Goal: Task Accomplishment & Management: Manage account settings

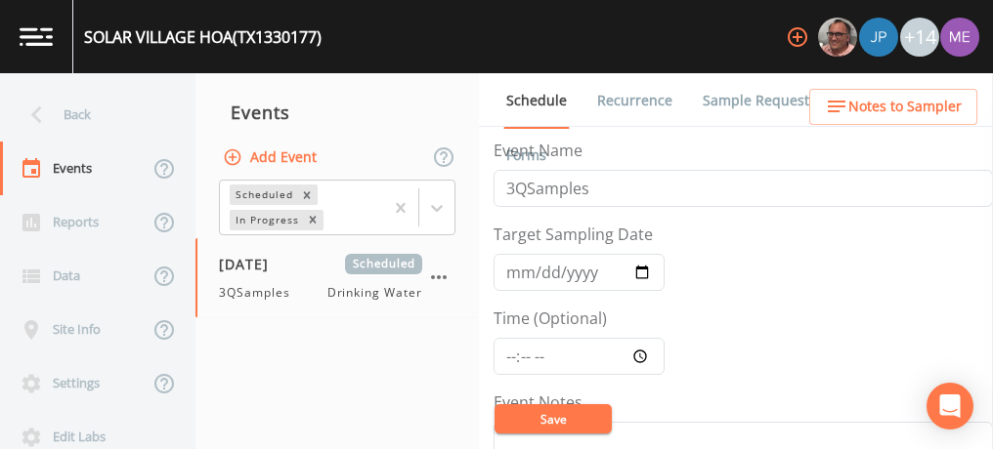
scroll to position [505, 0]
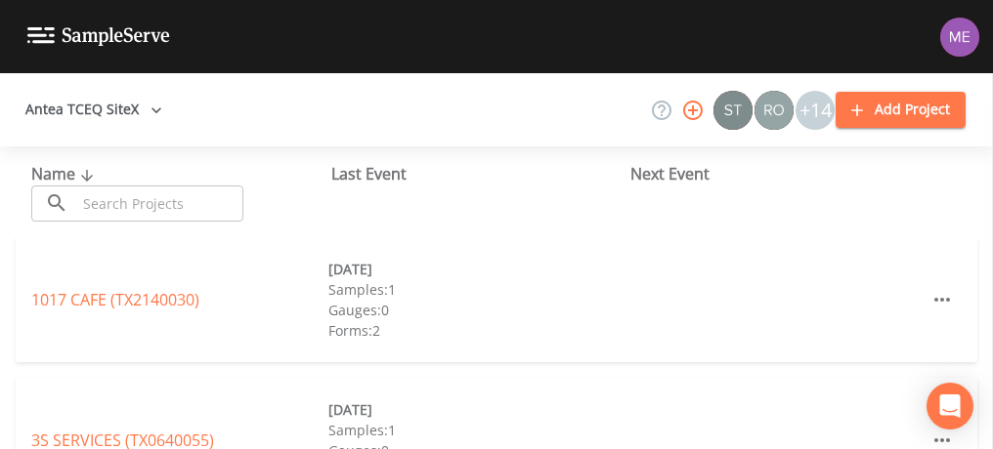
click at [118, 212] on input "text" at bounding box center [159, 204] width 167 height 36
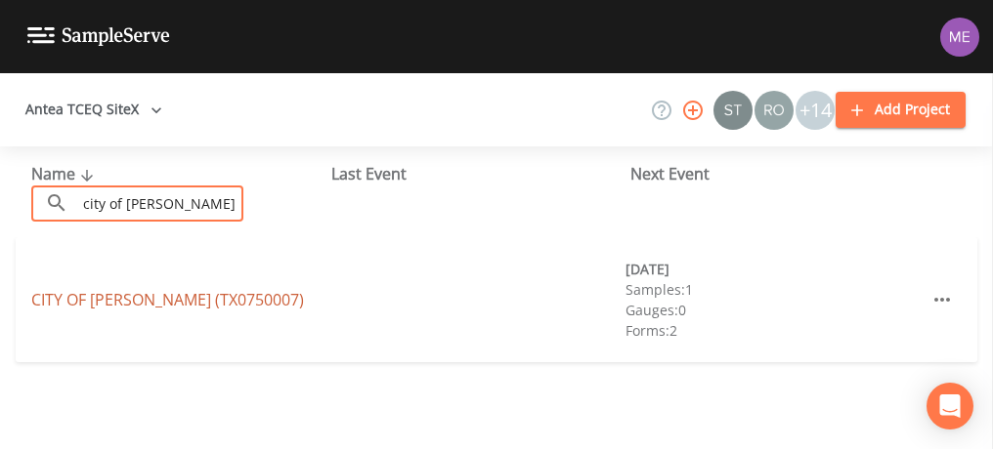
type input "city of [PERSON_NAME]"
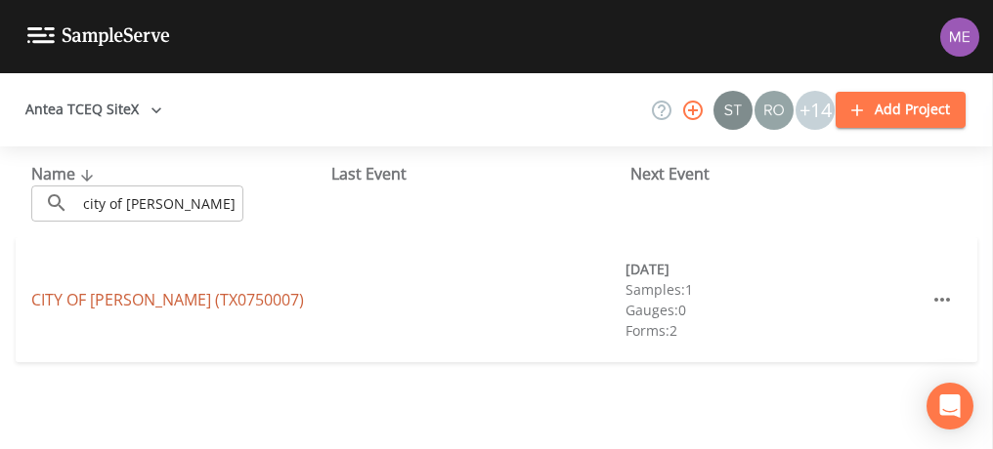
click at [213, 305] on link "[GEOGRAPHIC_DATA][PERSON_NAME] (TX0750007)" at bounding box center [167, 299] width 273 height 21
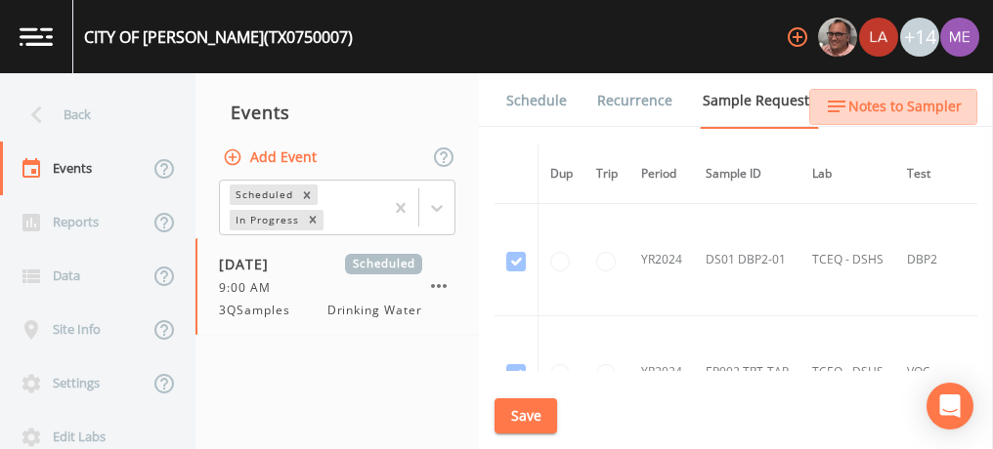
click at [899, 98] on span "Notes to Sampler" at bounding box center [904, 107] width 113 height 24
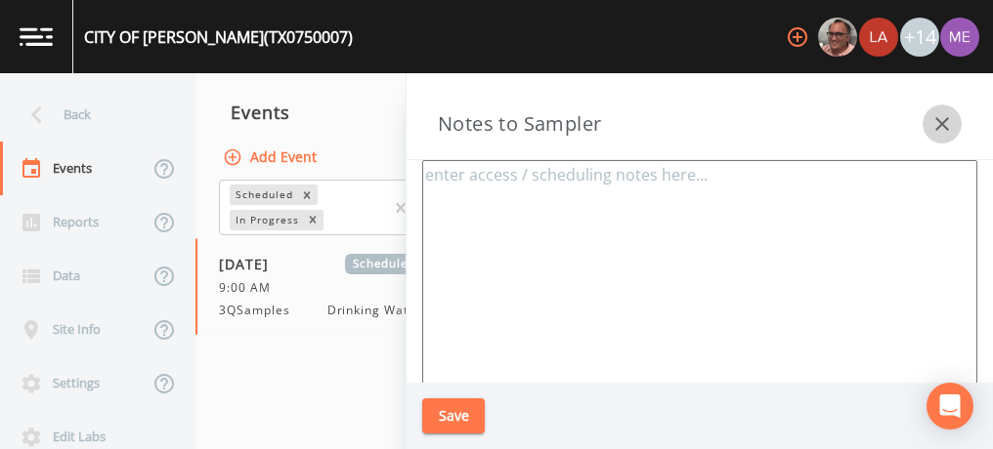
click at [942, 120] on icon "button" at bounding box center [941, 123] width 23 height 23
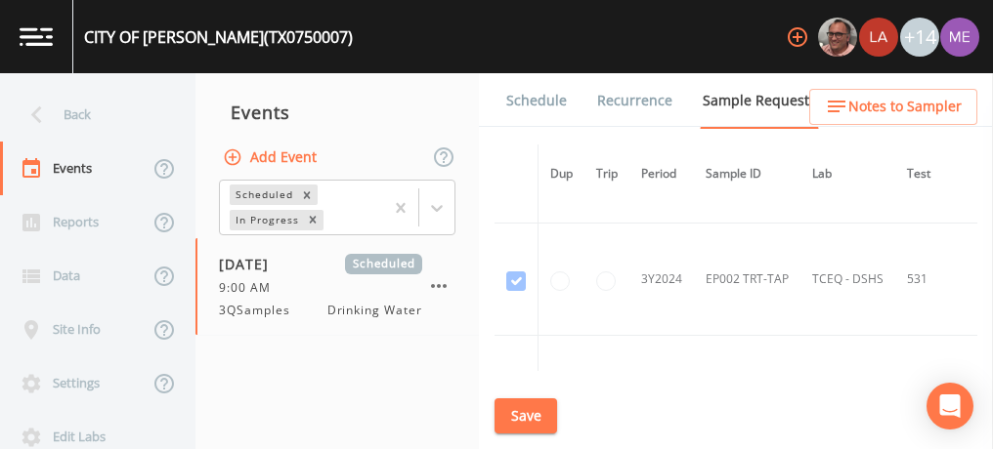
scroll to position [657, 0]
click at [546, 97] on link "Schedule" at bounding box center [536, 100] width 66 height 55
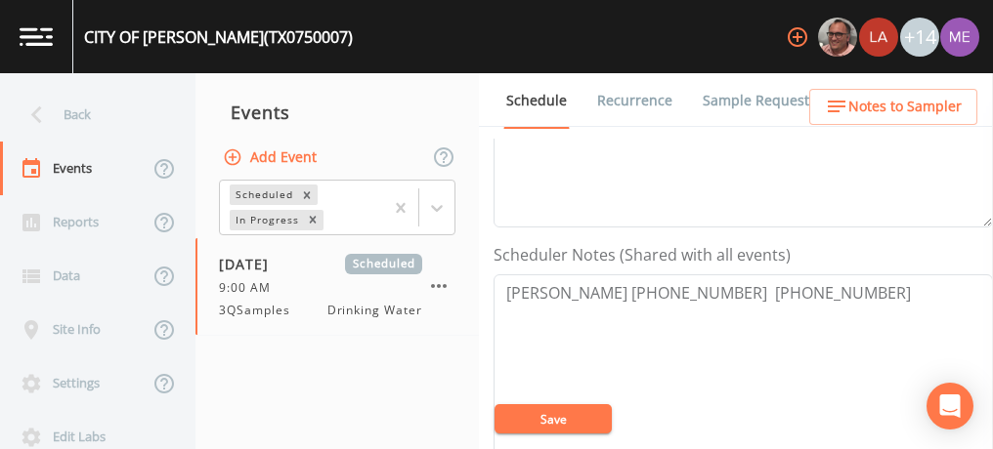
scroll to position [483, 0]
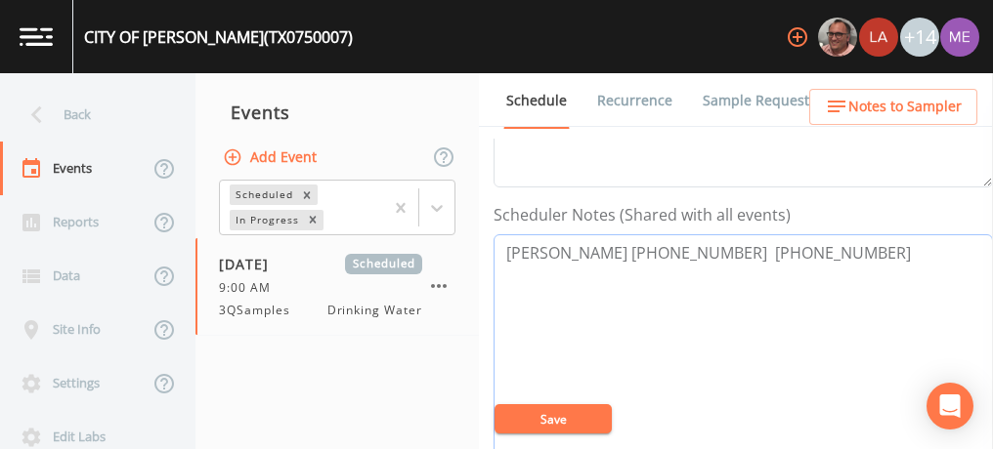
click at [842, 246] on textarea "[PERSON_NAME] [PHONE_NUMBER] [PHONE_NUMBER]" at bounding box center [742, 358] width 499 height 248
paste textarea "[PERSON_NAME] ST BANK: 235 CENTENNIAL, [GEOGRAPHIC_DATA]"
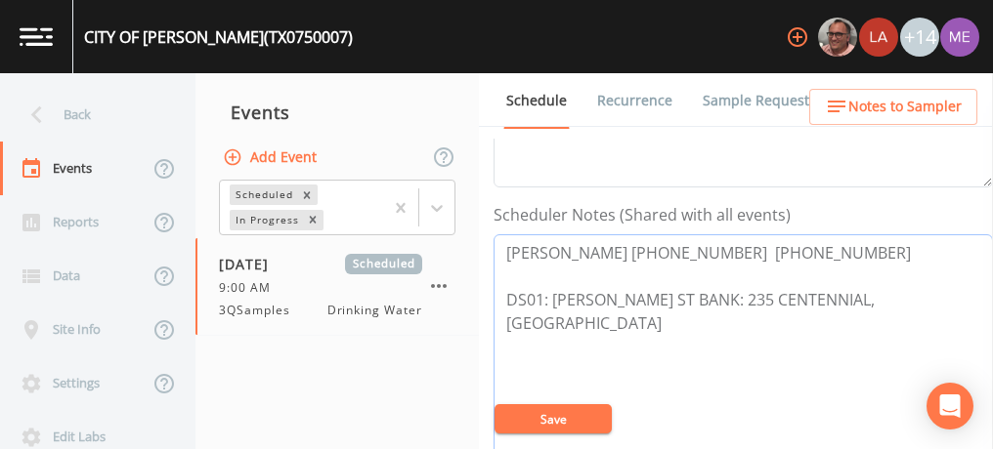
type textarea "[PERSON_NAME] [PHONE_NUMBER] [PHONE_NUMBER] DS01: [PERSON_NAME] ST BANK: 235 CE…"
click at [905, 110] on span "Notes to Sampler" at bounding box center [904, 107] width 113 height 24
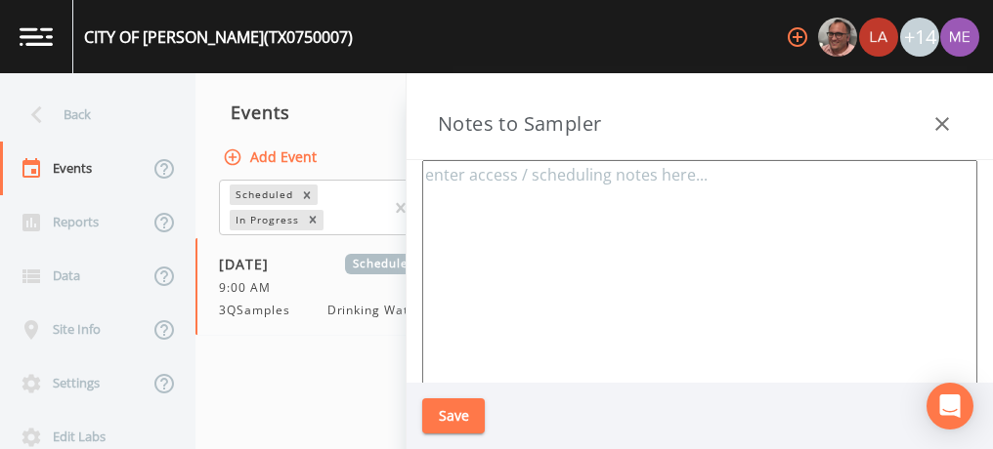
click at [774, 208] on textarea at bounding box center [699, 397] width 555 height 475
paste textarea "[PERSON_NAME] ST BANK: 235 CENTENNIAL, [GEOGRAPHIC_DATA]"
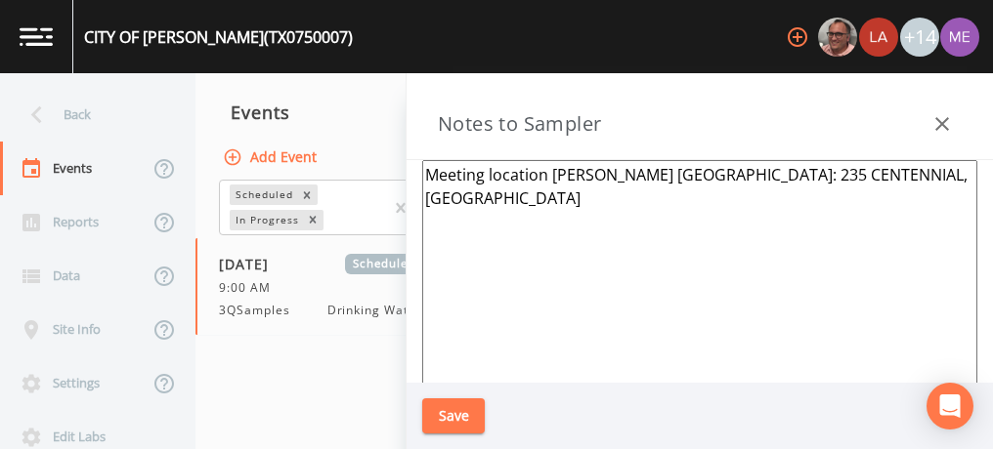
type textarea "Meeting location [PERSON_NAME] [GEOGRAPHIC_DATA]: 235 CENTENNIAL, [GEOGRAPHIC_D…"
click at [456, 410] on button "Save" at bounding box center [453, 417] width 63 height 36
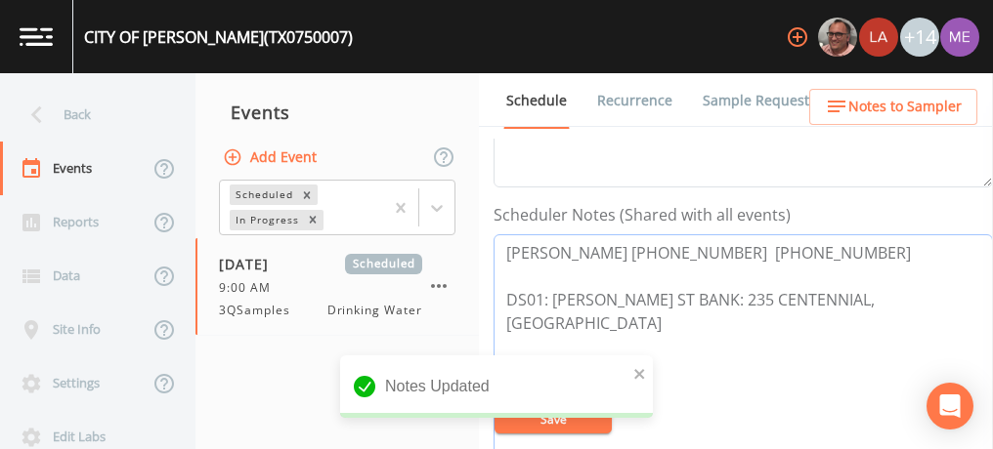
drag, startPoint x: 503, startPoint y: 242, endPoint x: 850, endPoint y: 232, distance: 347.0
click at [850, 234] on textarea "[PERSON_NAME] [PHONE_NUMBER] [PHONE_NUMBER] DS01: [PERSON_NAME] ST BANK: 235 CE…" at bounding box center [742, 358] width 499 height 248
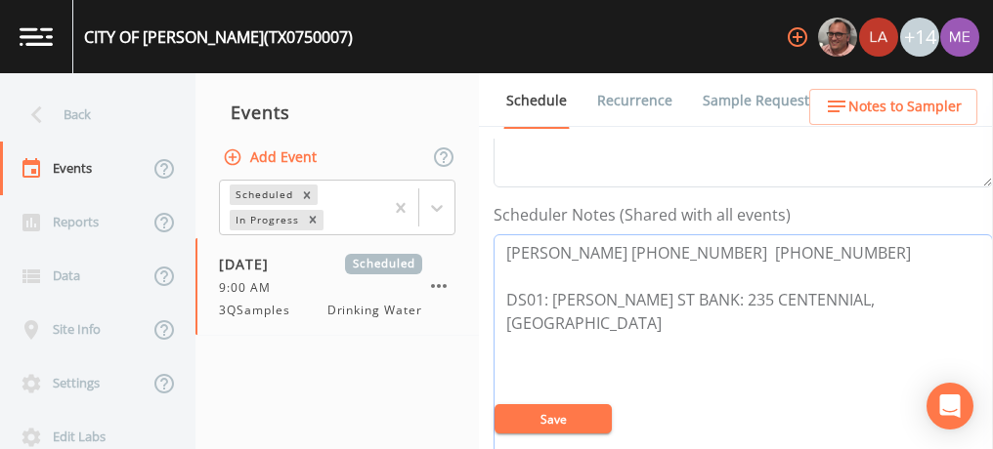
click at [833, 246] on textarea "[PERSON_NAME] [PHONE_NUMBER] [PHONE_NUMBER] DS01: [PERSON_NAME] ST BANK: 235 CE…" at bounding box center [742, 358] width 499 height 248
type textarea "[PERSON_NAME] [PHONE_NUMBER] DS01: [PERSON_NAME] ST BANK: 235 CENTENNIAL, [GEOG…"
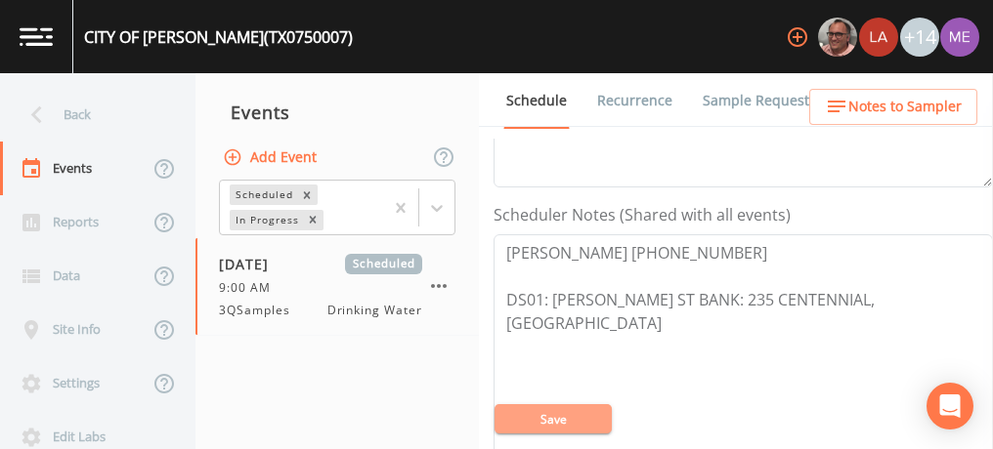
click at [585, 420] on button "Save" at bounding box center [552, 419] width 117 height 29
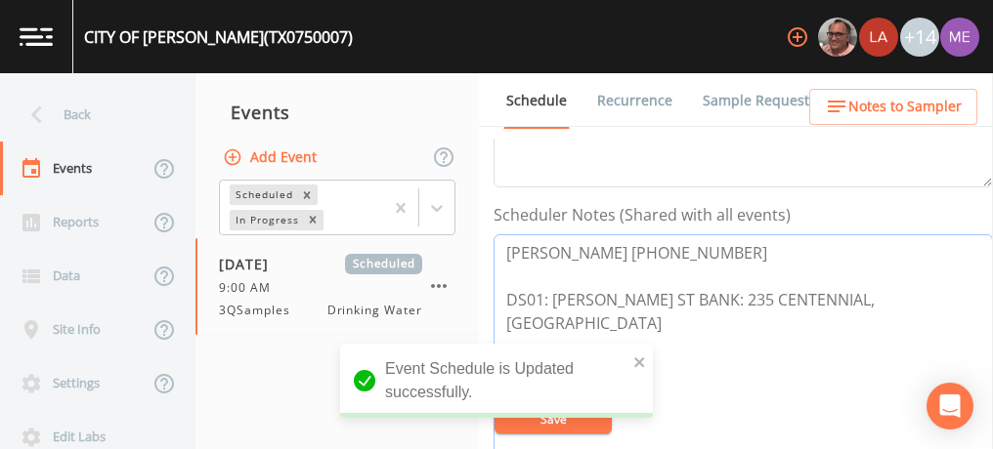
drag, startPoint x: 509, startPoint y: 250, endPoint x: 717, endPoint y: 248, distance: 208.1
click at [717, 248] on textarea "[PERSON_NAME] [PHONE_NUMBER] DS01: [PERSON_NAME] ST BANK: 235 CENTENNIAL, [GEOG…" at bounding box center [742, 358] width 499 height 248
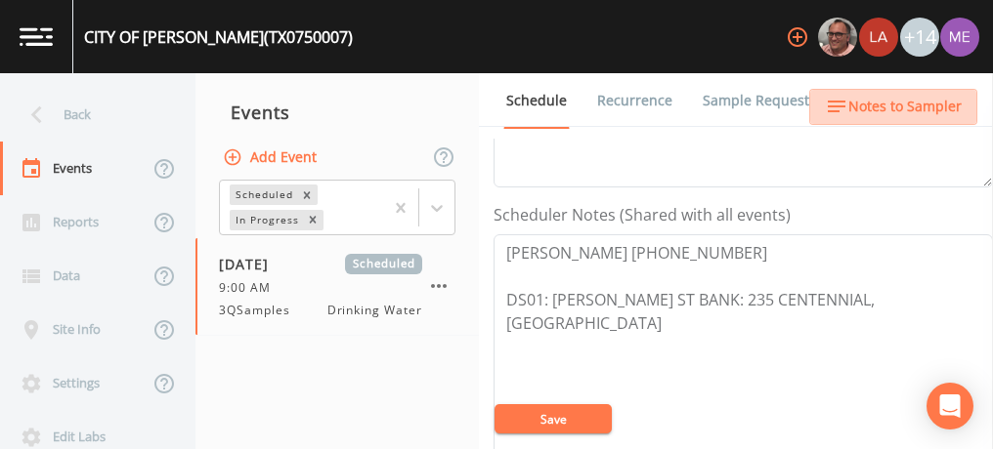
click at [918, 97] on span "Notes to Sampler" at bounding box center [904, 107] width 113 height 24
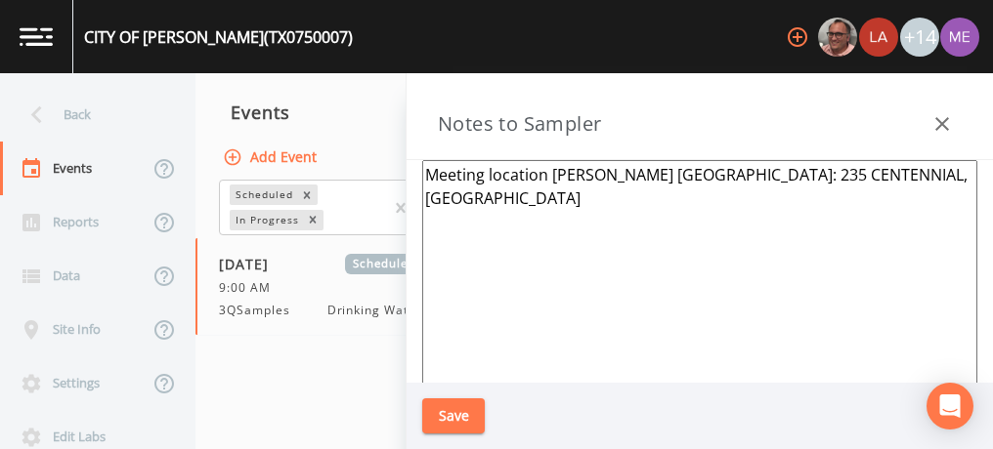
click at [903, 172] on textarea "Meeting location [PERSON_NAME] [GEOGRAPHIC_DATA]: 235 CENTENNIAL, [GEOGRAPHIC_D…" at bounding box center [699, 397] width 555 height 475
paste textarea "[PERSON_NAME] [PHONE_NUMBER]"
type textarea "Meeting location [PERSON_NAME] [GEOGRAPHIC_DATA]: 235 CENTENNIAL, [GEOGRAPHIC_D…"
click at [444, 415] on button "Save" at bounding box center [453, 417] width 63 height 36
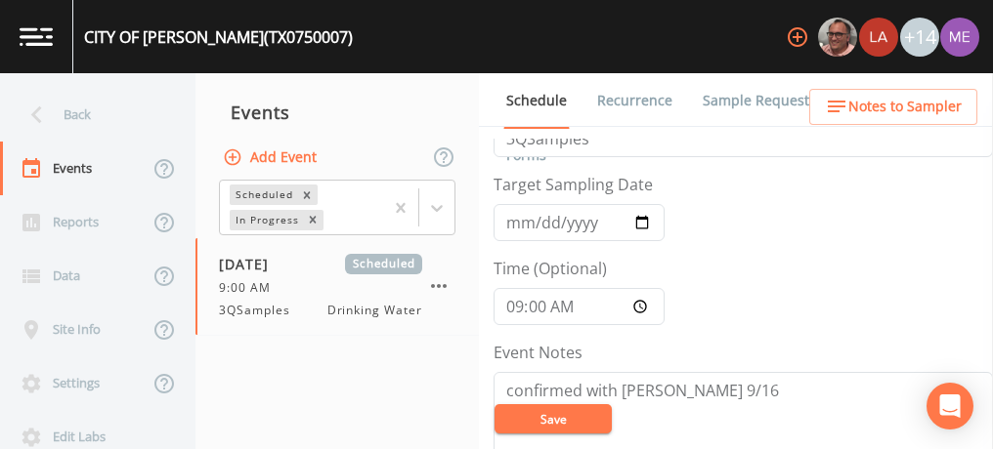
scroll to position [49, 0]
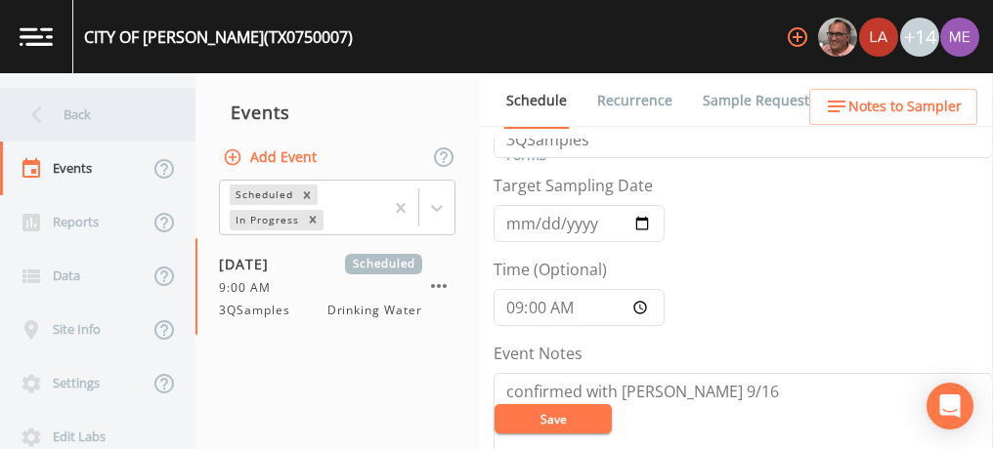
click at [66, 114] on div "Back" at bounding box center [88, 115] width 176 height 54
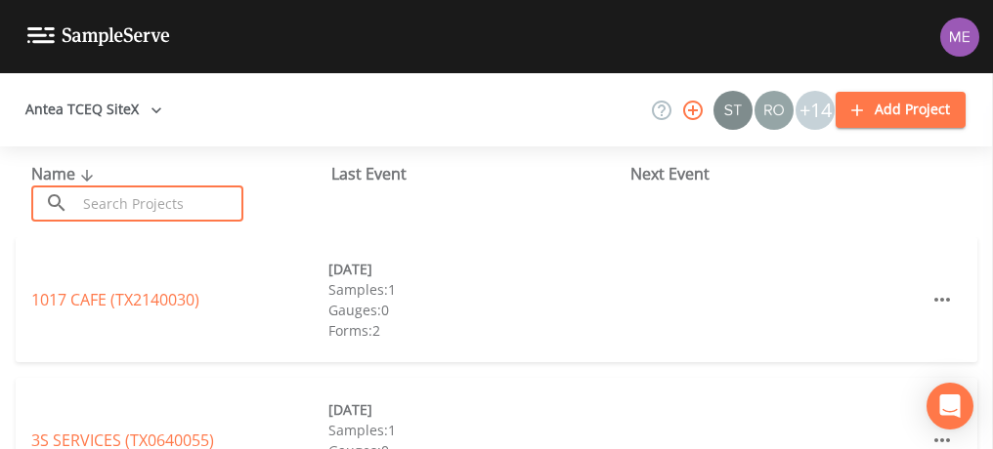
click at [157, 208] on input "text" at bounding box center [159, 204] width 167 height 36
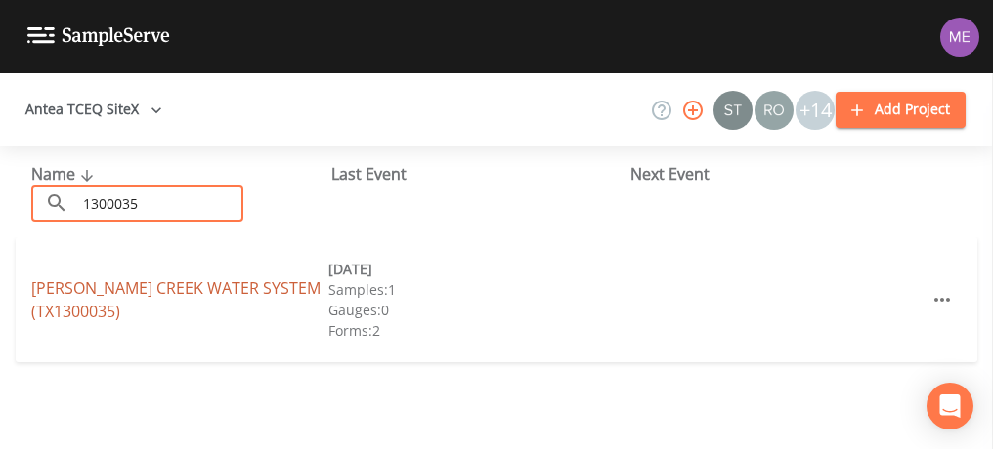
type input "1300035"
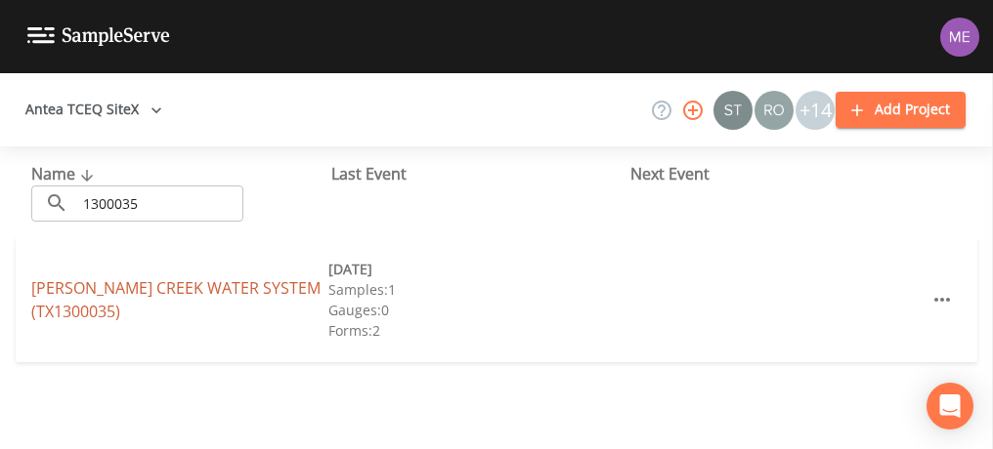
click at [143, 290] on link "[PERSON_NAME] CREEK WATER SYSTEM (TX1300035)" at bounding box center [175, 299] width 289 height 45
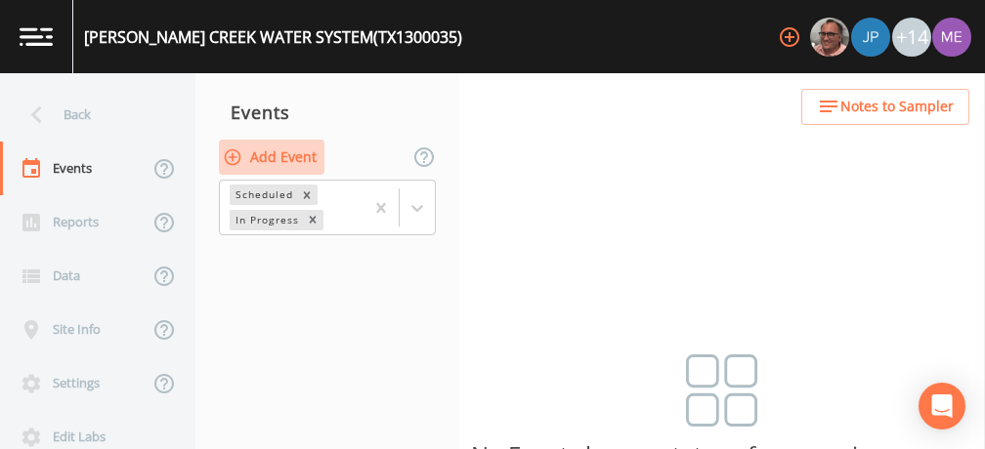
click at [304, 152] on button "Add Event" at bounding box center [272, 158] width 106 height 36
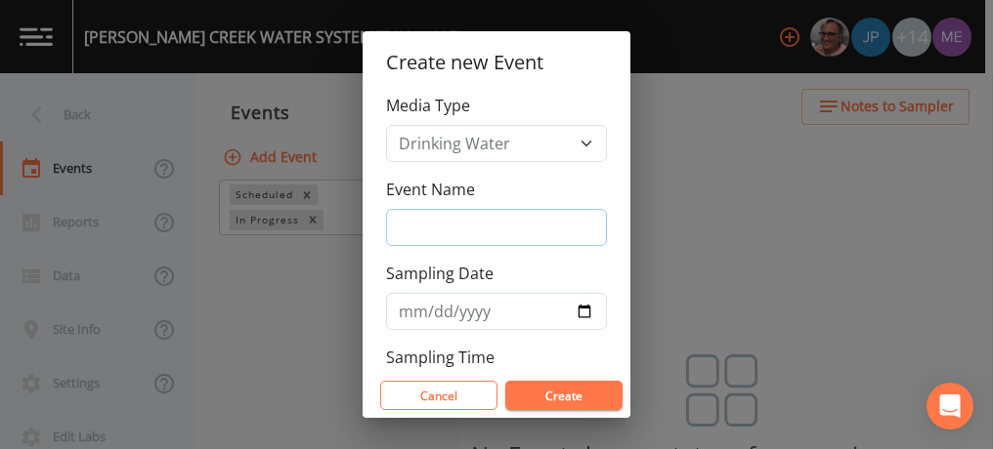
click at [413, 227] on input "Event Name" at bounding box center [496, 227] width 221 height 37
type input "3QSamples"
click at [423, 308] on input "Sampling Date" at bounding box center [496, 311] width 221 height 37
type input "[DATE]"
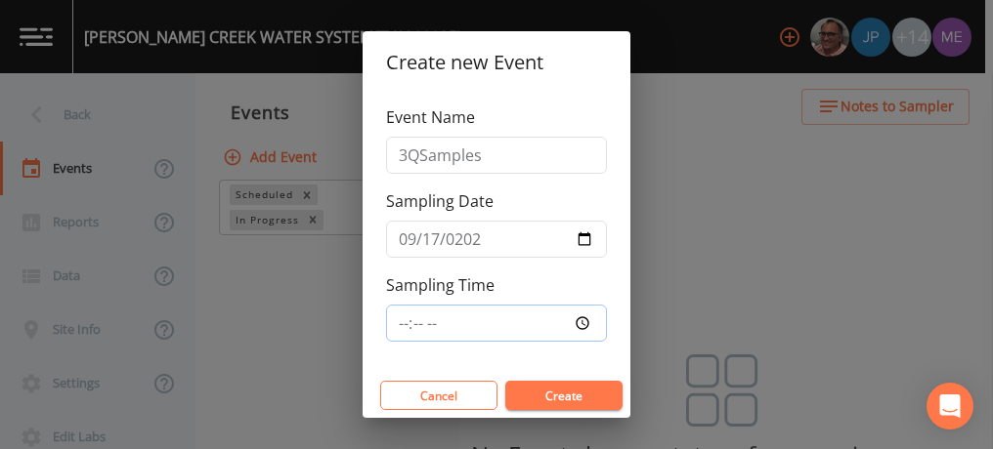
click at [404, 312] on input "Sampling Time" at bounding box center [496, 323] width 221 height 37
type input "12:30"
click at [573, 385] on button "Create" at bounding box center [563, 395] width 117 height 29
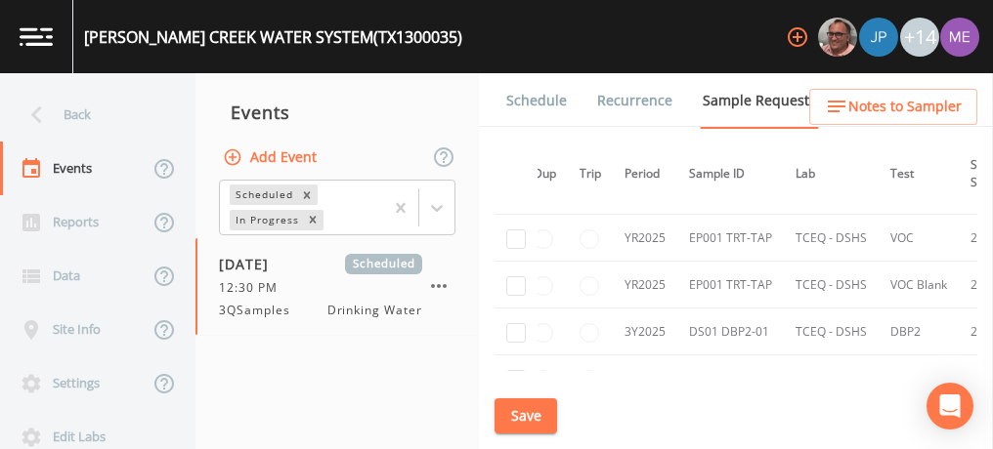
scroll to position [963, 16]
click at [514, 327] on input "checkbox" at bounding box center [516, 333] width 20 height 20
checkbox input "true"
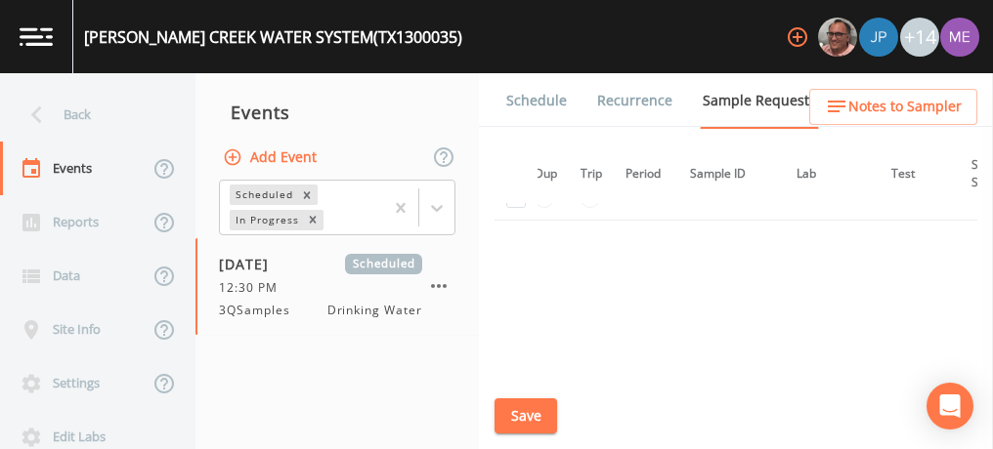
scroll to position [1426, 16]
click at [508, 417] on button "Save" at bounding box center [525, 417] width 63 height 36
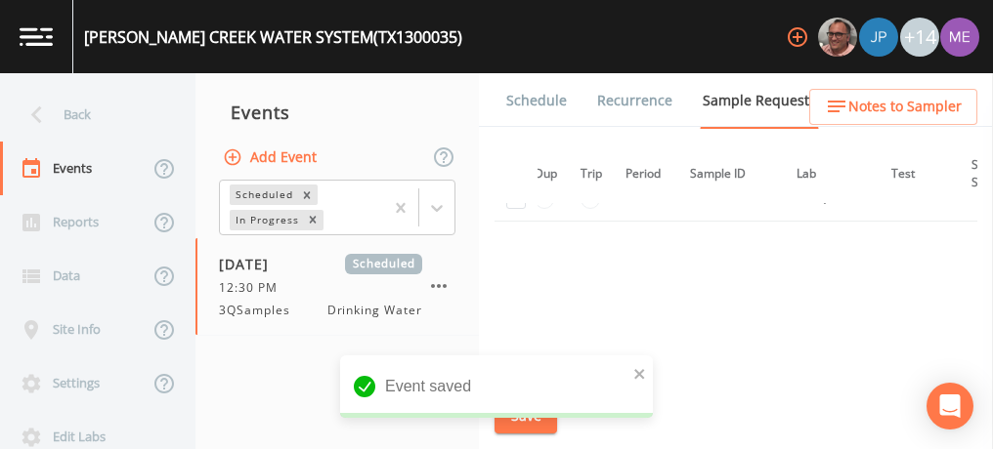
click at [518, 100] on link "Schedule" at bounding box center [536, 100] width 66 height 55
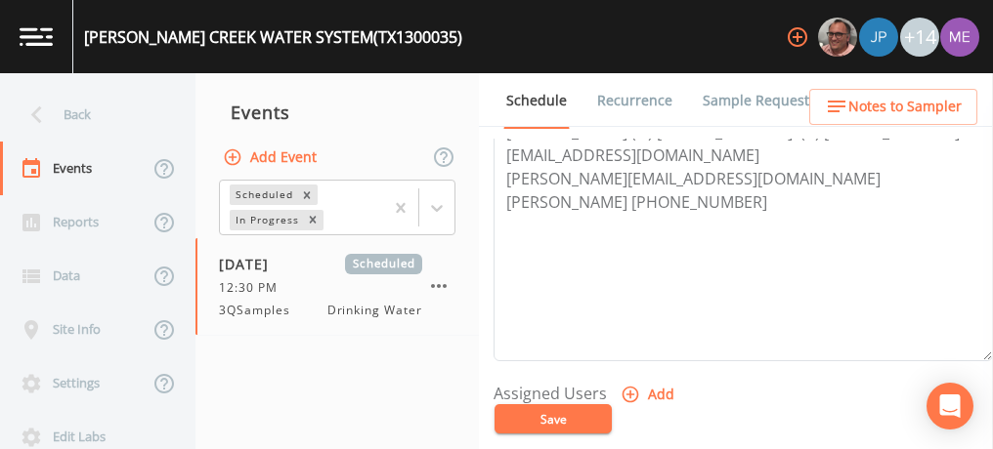
scroll to position [603, 0]
click at [622, 388] on icon "button" at bounding box center [630, 396] width 20 height 20
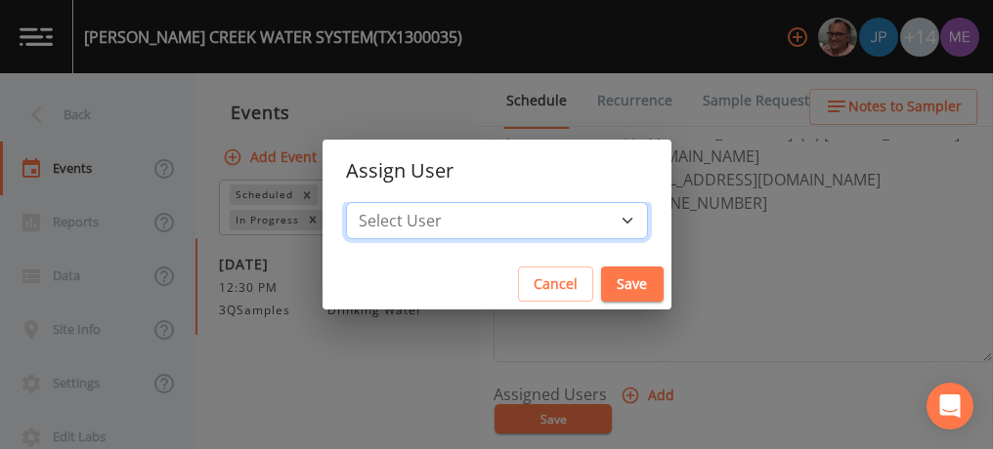
click at [597, 225] on select "Select User [PERSON_NAME] [PERSON_NAME] [PERSON_NAME] [PERSON_NAME] [PERSON_NAM…" at bounding box center [497, 220] width 302 height 37
select select "82fcd260-406f-4720-af66-0de7f1917f1c"
click at [375, 202] on select "Select User [PERSON_NAME] [PERSON_NAME] [PERSON_NAME] [PERSON_NAME] [PERSON_NAM…" at bounding box center [497, 220] width 302 height 37
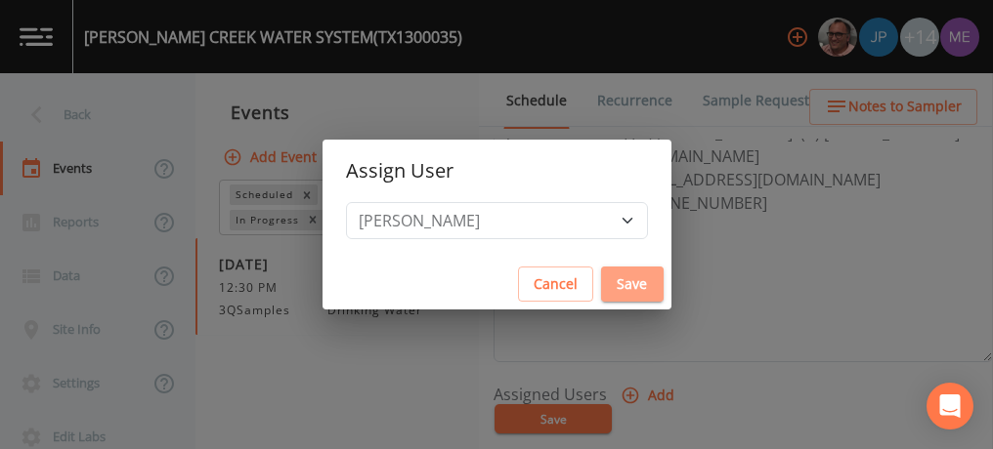
click at [601, 280] on button "Save" at bounding box center [632, 285] width 63 height 36
select select
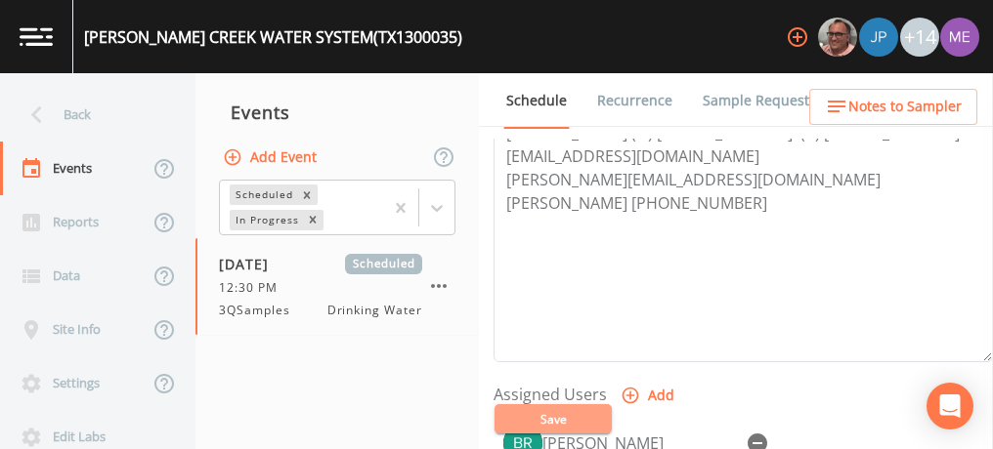
click at [565, 409] on button "Save" at bounding box center [552, 419] width 117 height 29
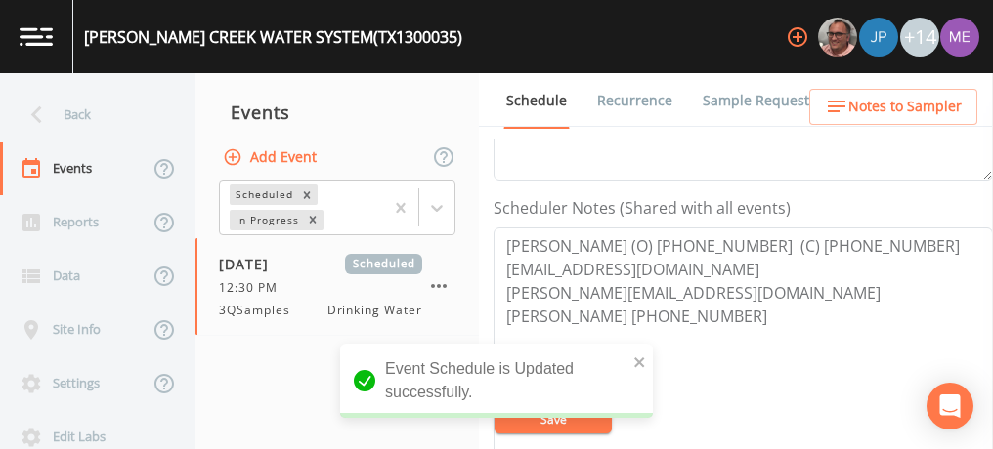
scroll to position [489, 0]
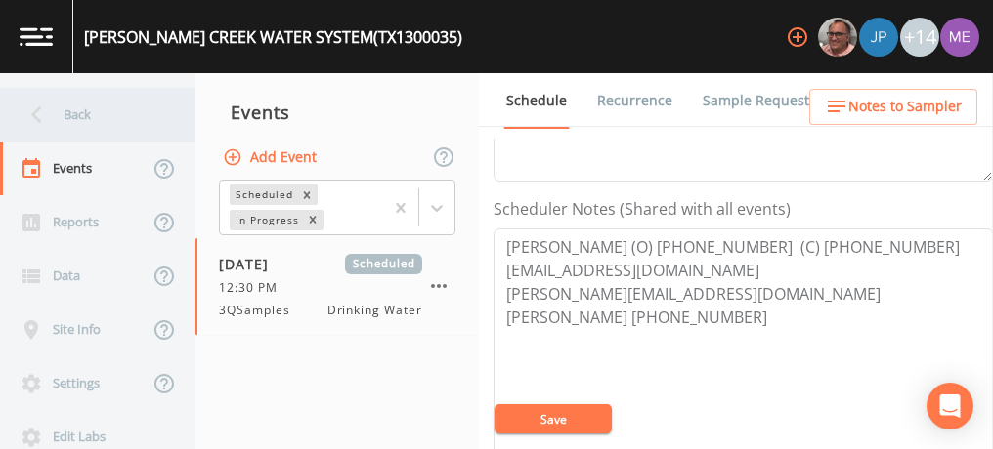
click at [86, 122] on div "Back" at bounding box center [88, 115] width 176 height 54
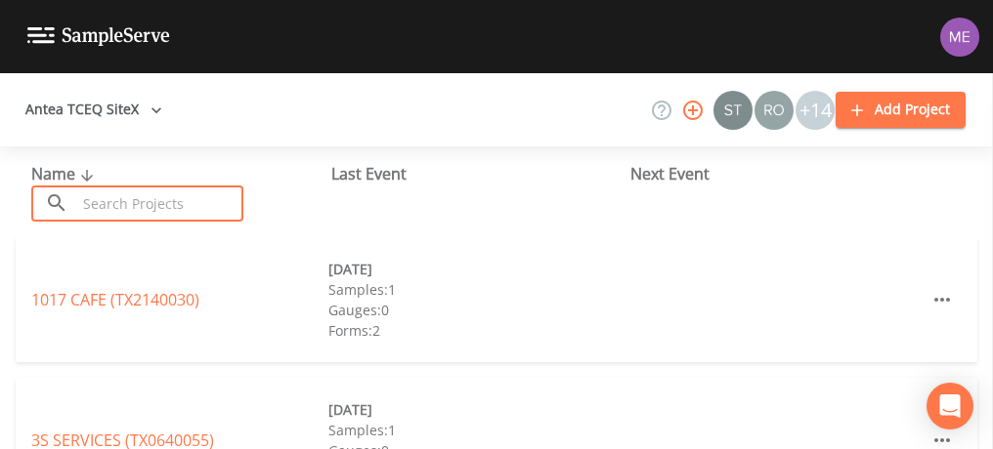
click at [124, 212] on input "text" at bounding box center [159, 204] width 167 height 36
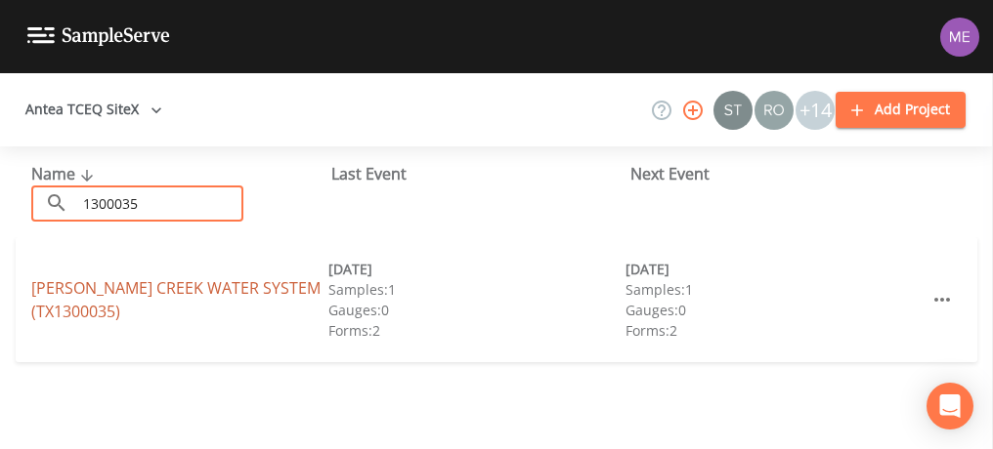
type input "1300035"
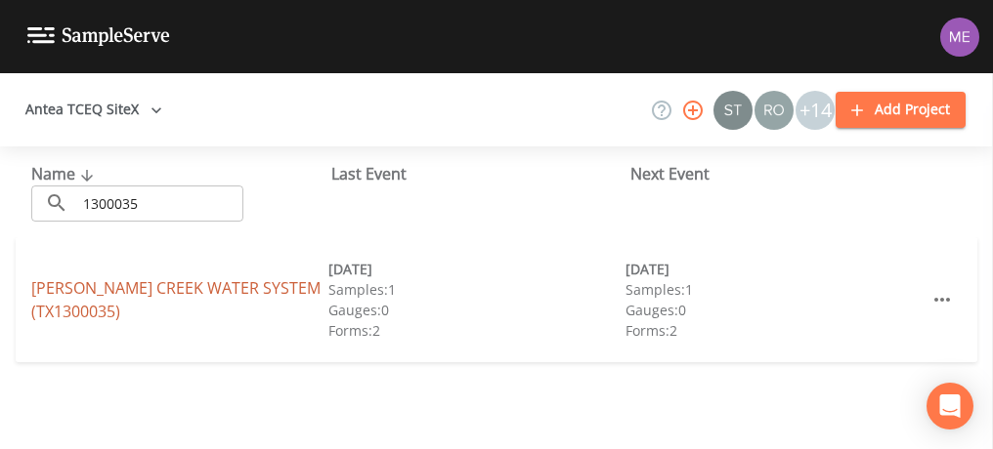
click at [142, 288] on link "[PERSON_NAME] CREEK WATER SYSTEM (TX1300035)" at bounding box center [175, 299] width 289 height 45
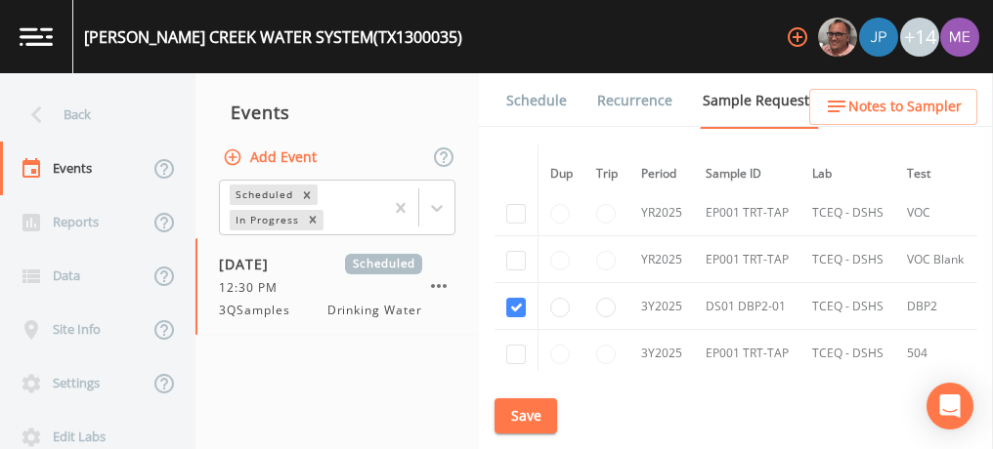
scroll to position [962, 0]
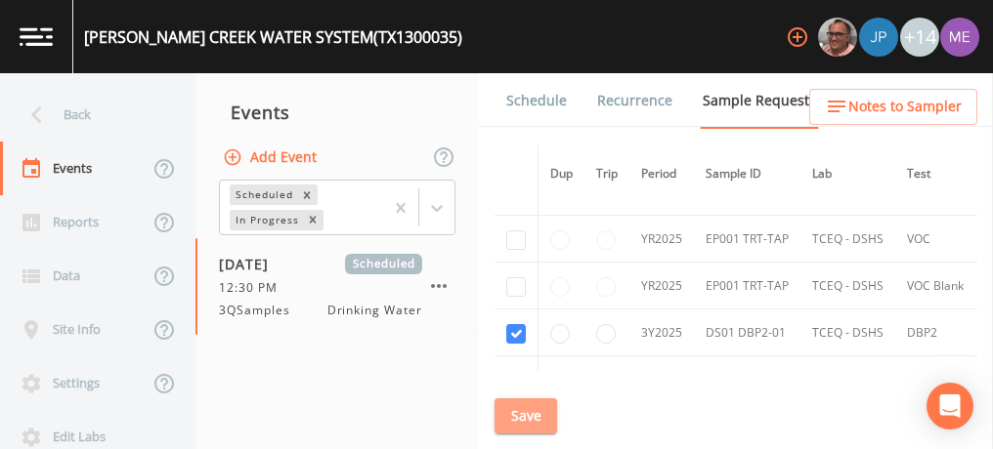
click at [539, 422] on button "Save" at bounding box center [525, 417] width 63 height 36
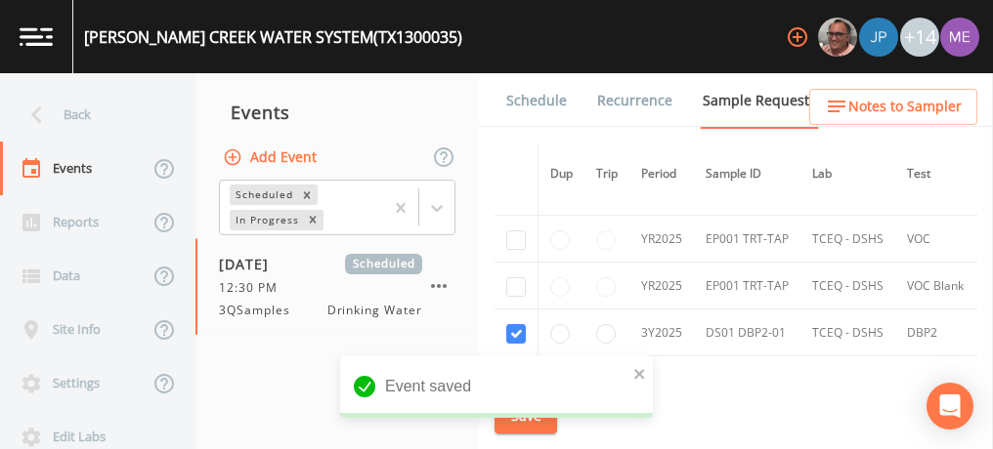
click at [546, 97] on link "Schedule" at bounding box center [536, 100] width 66 height 55
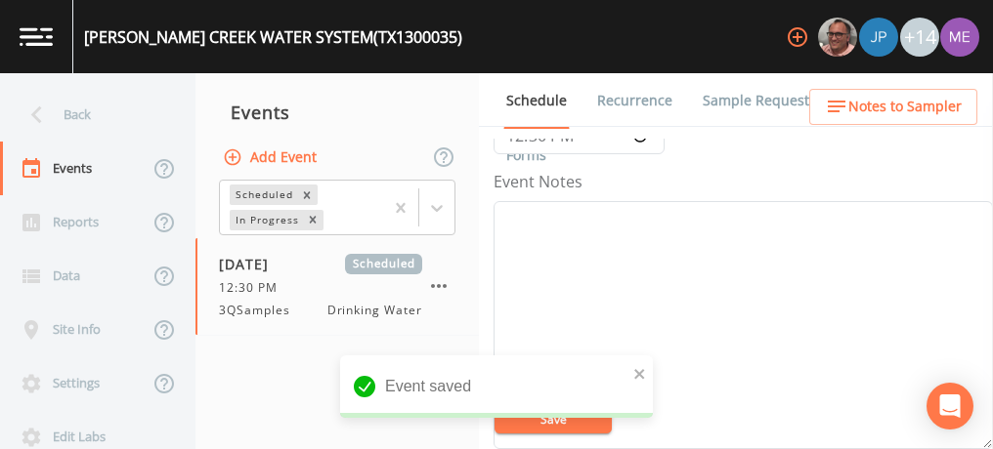
scroll to position [250, 0]
click at [667, 231] on textarea "Event Notes" at bounding box center [742, 296] width 499 height 248
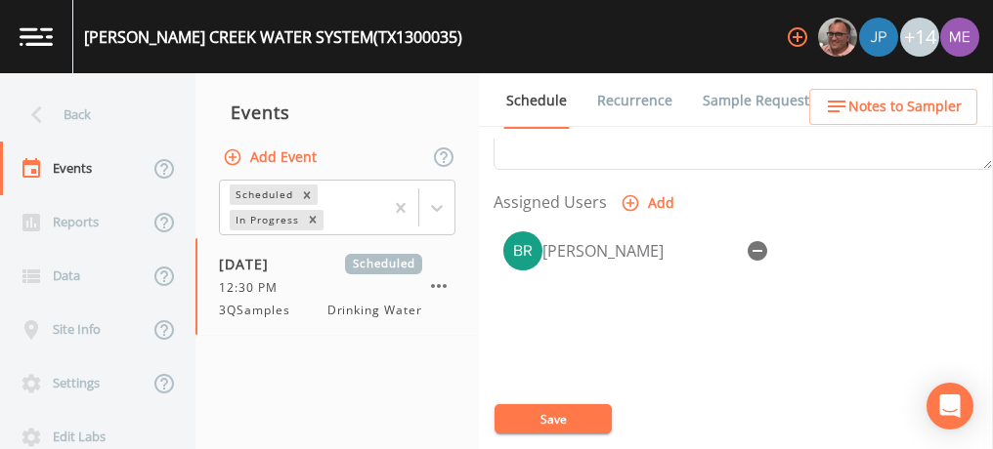
scroll to position [800, 0]
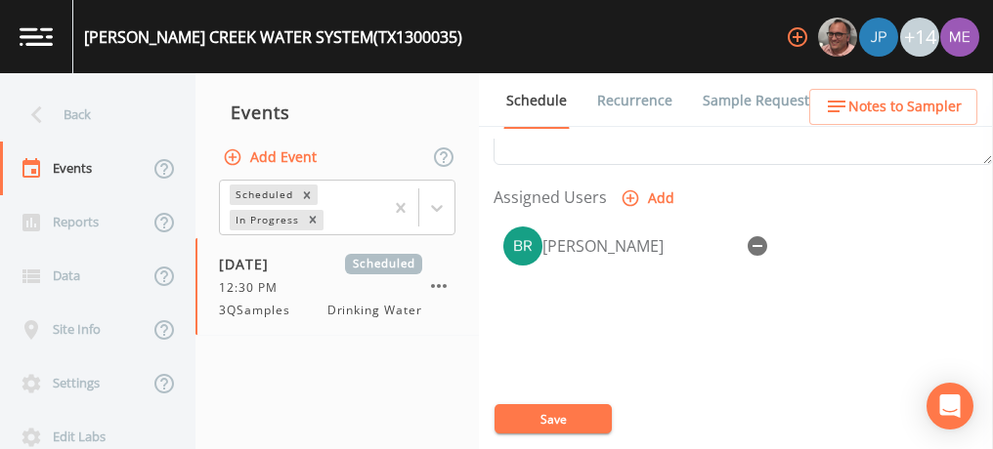
type textarea "confirmed with [PERSON_NAME] 9/11"
click at [544, 417] on button "Save" at bounding box center [552, 419] width 117 height 29
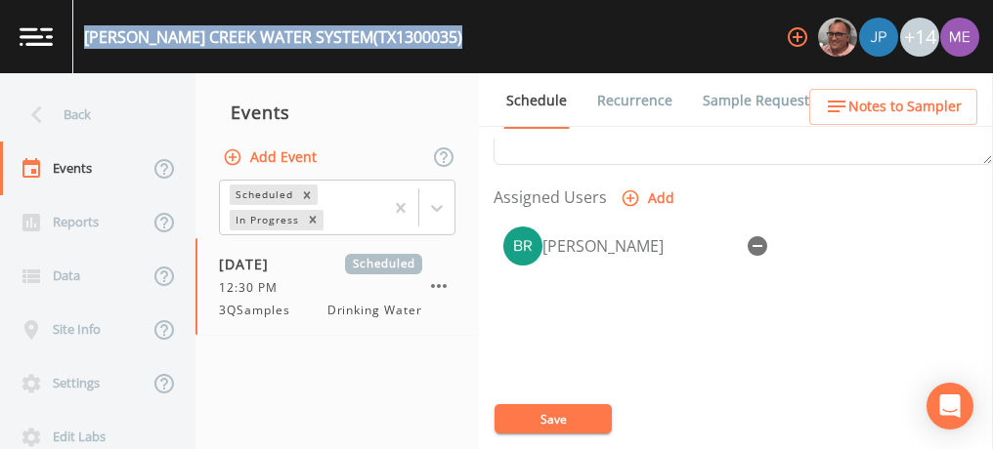
drag, startPoint x: 87, startPoint y: 36, endPoint x: 412, endPoint y: 42, distance: 325.4
click at [412, 42] on div "[PERSON_NAME] CREEK WATER SYSTEM (TX1300035) +14" at bounding box center [496, 36] width 993 height 73
copy div "[PERSON_NAME] CREEK WATER SYSTEM (TX1300035)"
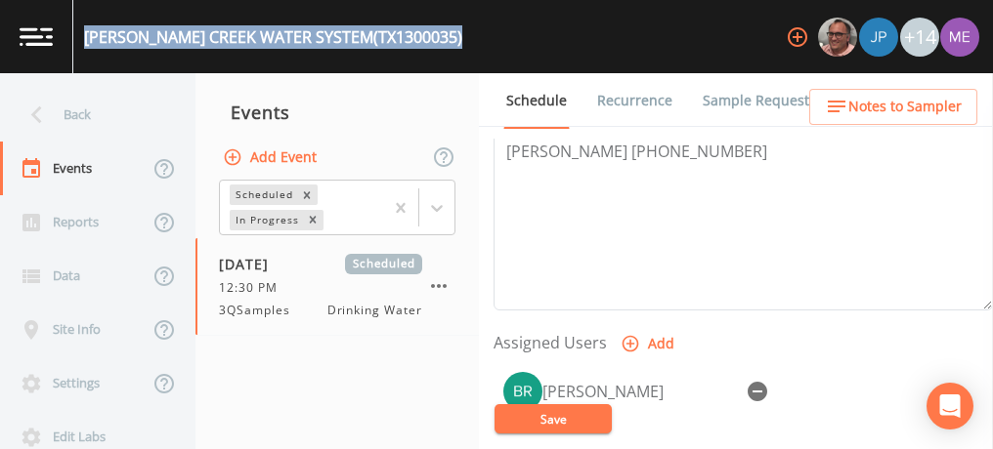
scroll to position [663, 0]
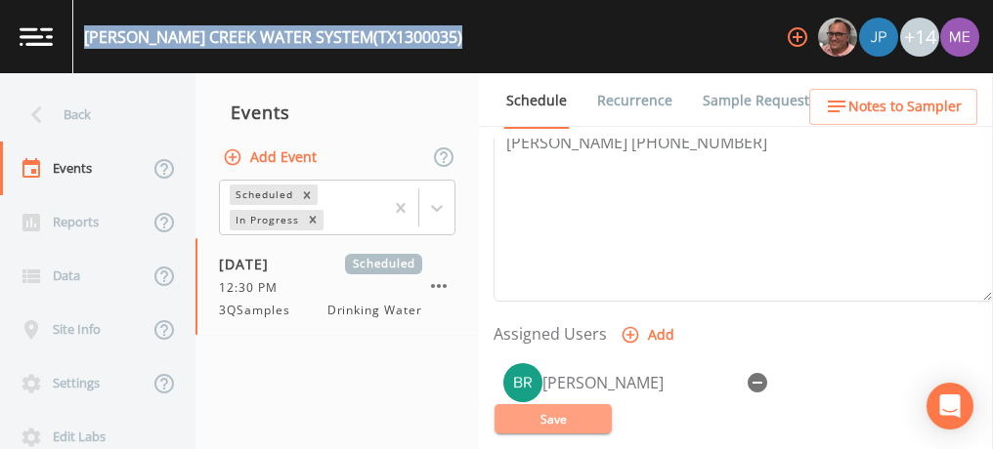
click at [577, 414] on button "Save" at bounding box center [552, 419] width 117 height 29
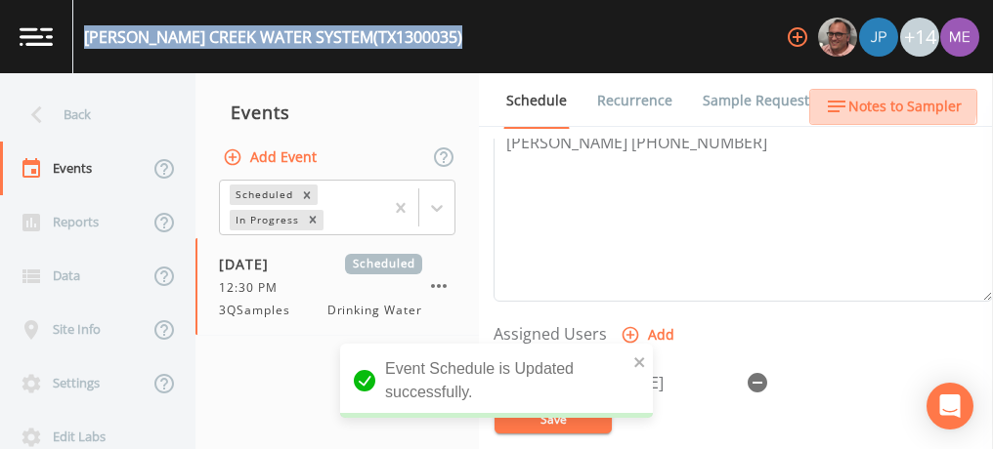
click at [868, 100] on span "Notes to Sampler" at bounding box center [904, 107] width 113 height 24
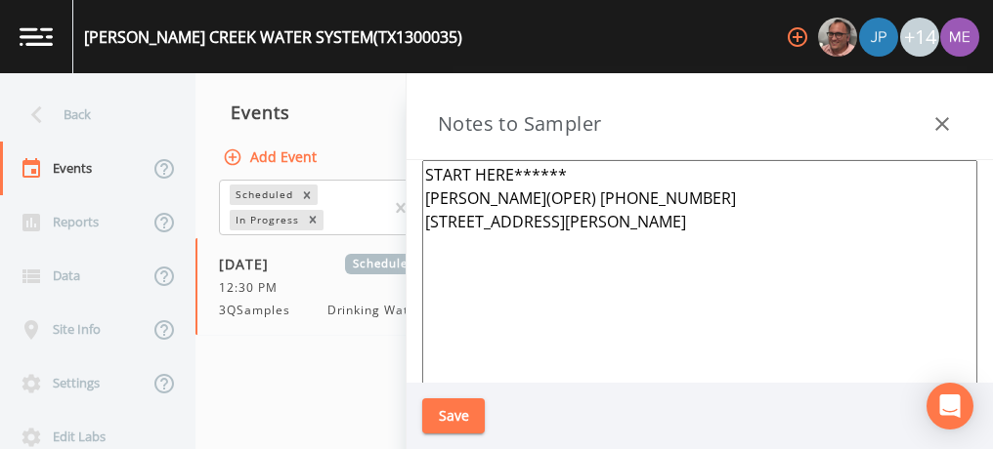
click at [578, 244] on textarea "START HERE****** [PERSON_NAME](OPER) [PHONE_NUMBER] [STREET_ADDRESS][PERSON_NAM…" at bounding box center [699, 397] width 555 height 475
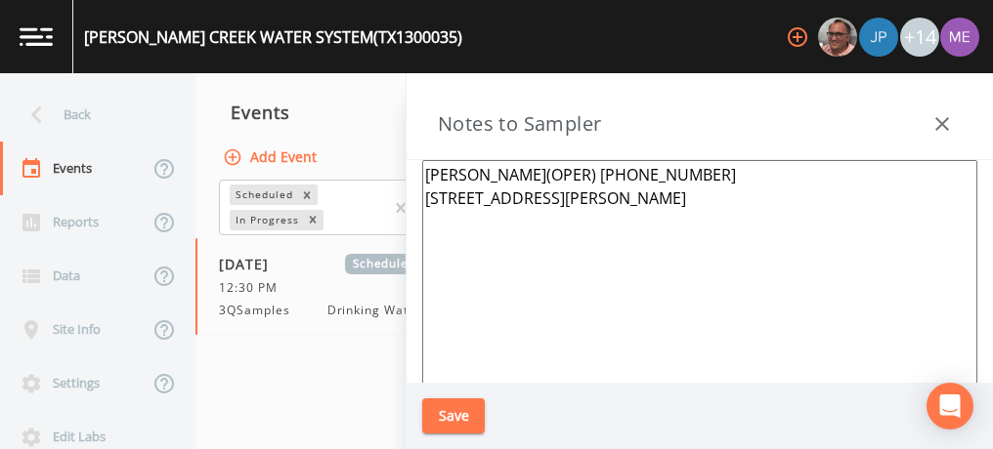
type textarea "[PERSON_NAME](OPER) [PHONE_NUMBER] [STREET_ADDRESS][PERSON_NAME]"
click at [432, 412] on button "Save" at bounding box center [453, 417] width 63 height 36
